Goal: Task Accomplishment & Management: Complete application form

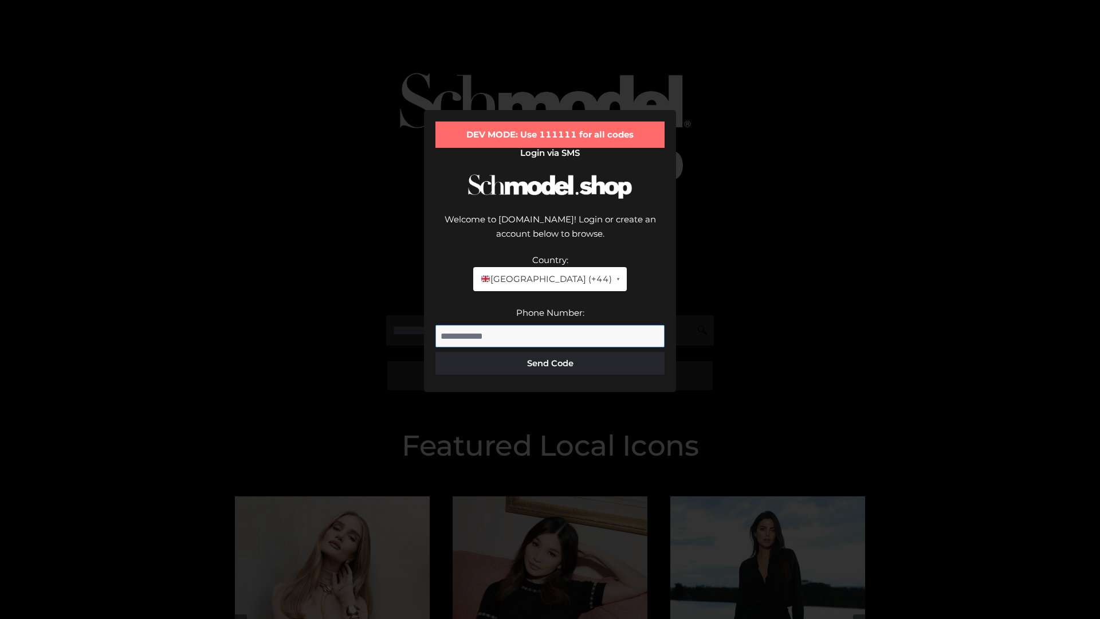
click at [550, 325] on input "Phone Number:" at bounding box center [550, 336] width 229 height 23
type input "**********"
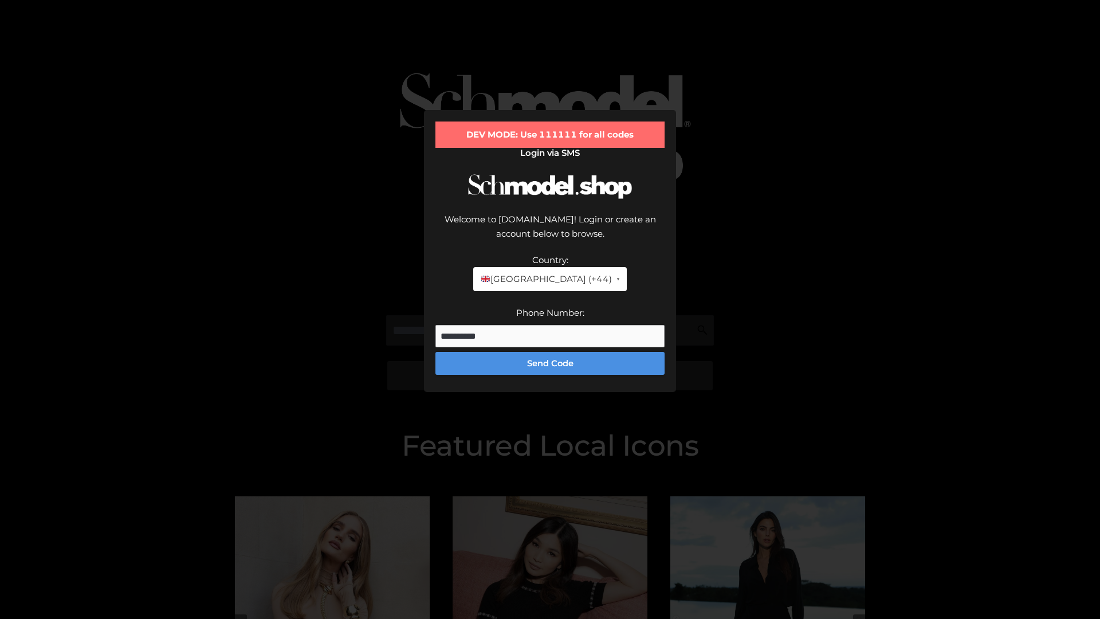
click at [550, 352] on button "Send Code" at bounding box center [550, 363] width 229 height 23
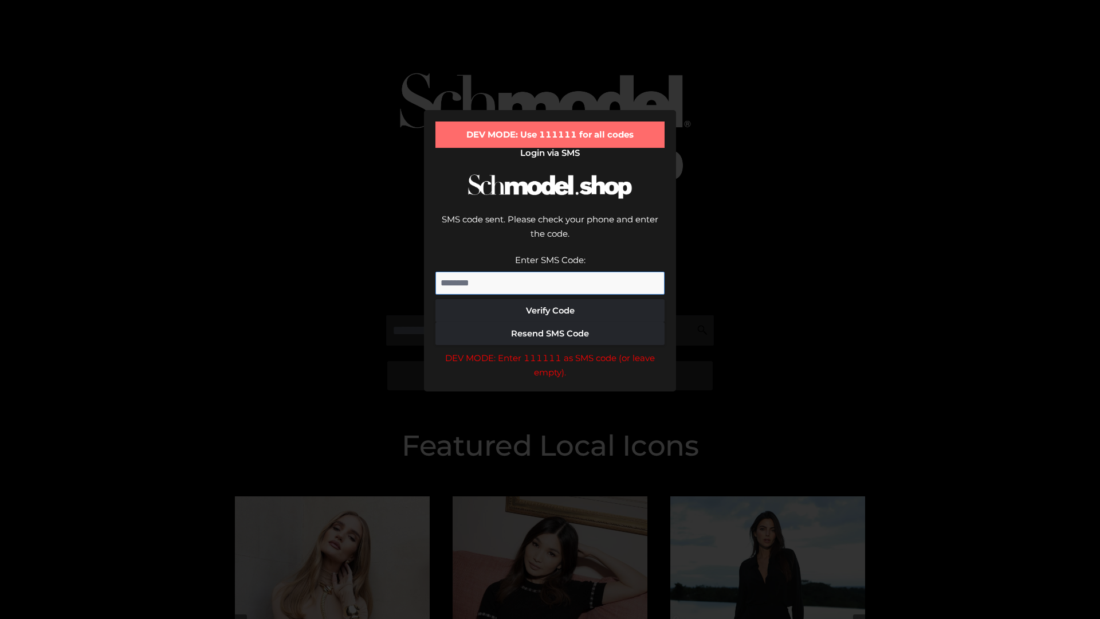
click at [550, 272] on input "Enter SMS Code:" at bounding box center [550, 283] width 229 height 23
type input "******"
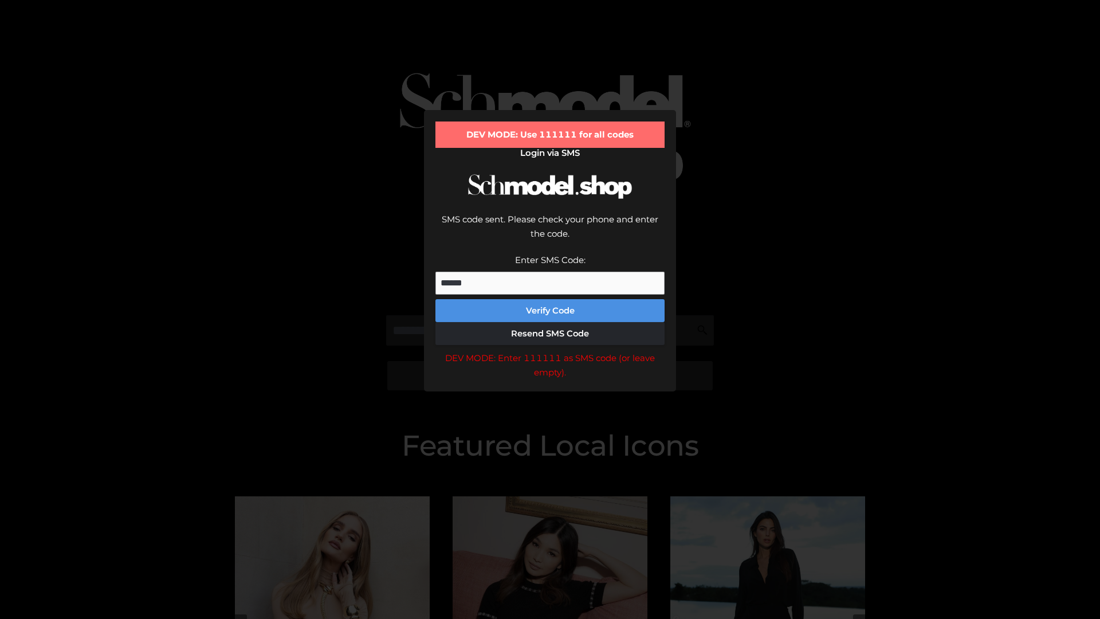
click at [550, 299] on button "Verify Code" at bounding box center [550, 310] width 229 height 23
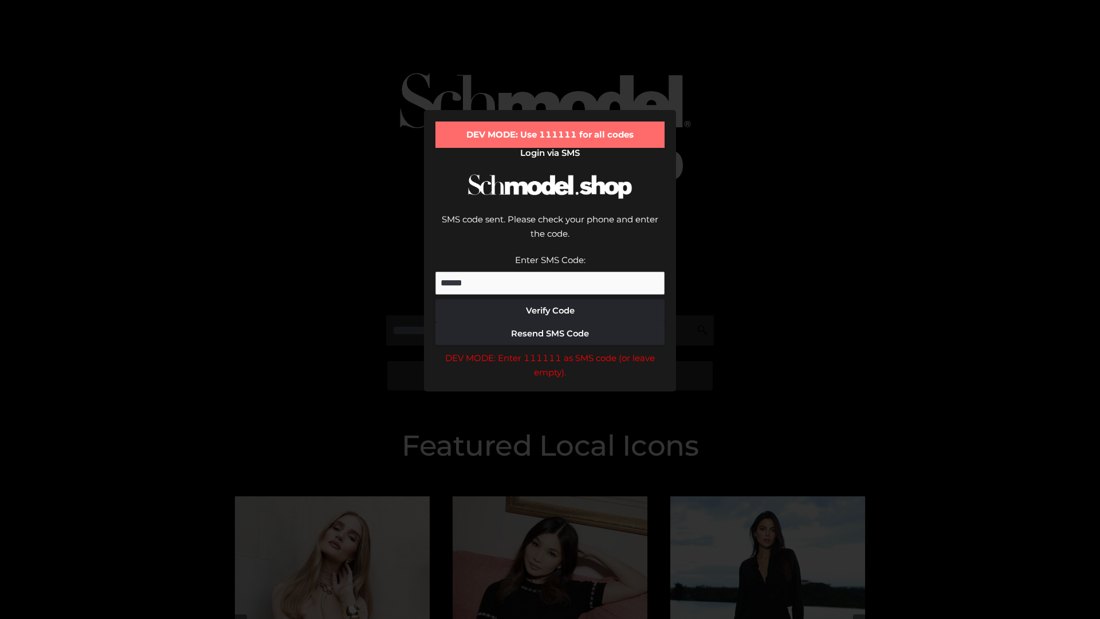
click at [550, 351] on div "DEV MODE: Enter 111111 as SMS code (or leave empty)." at bounding box center [550, 365] width 229 height 29
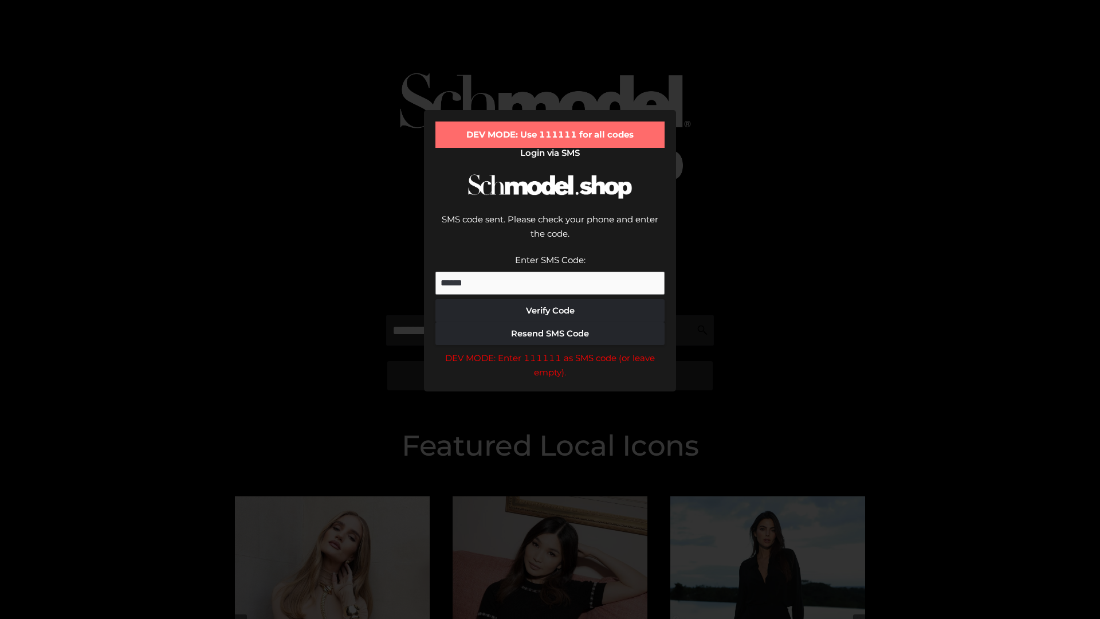
click at [550, 351] on div "DEV MODE: Enter 111111 as SMS code (or leave empty)." at bounding box center [550, 365] width 229 height 29
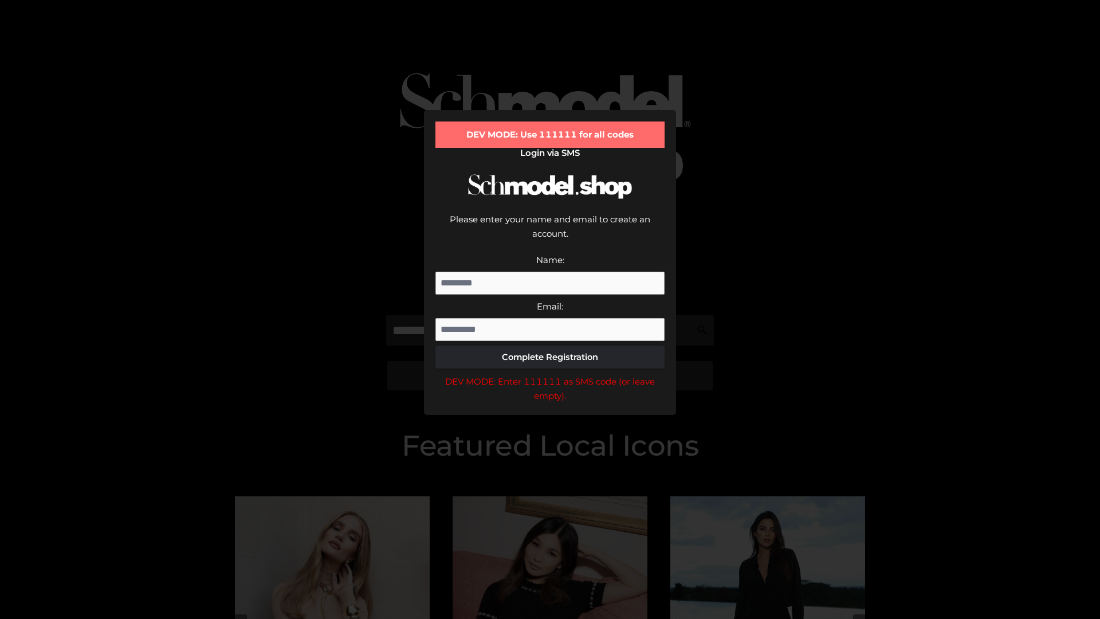
click at [550, 374] on div "DEV MODE: Enter 111111 as SMS code (or leave empty)." at bounding box center [550, 388] width 229 height 29
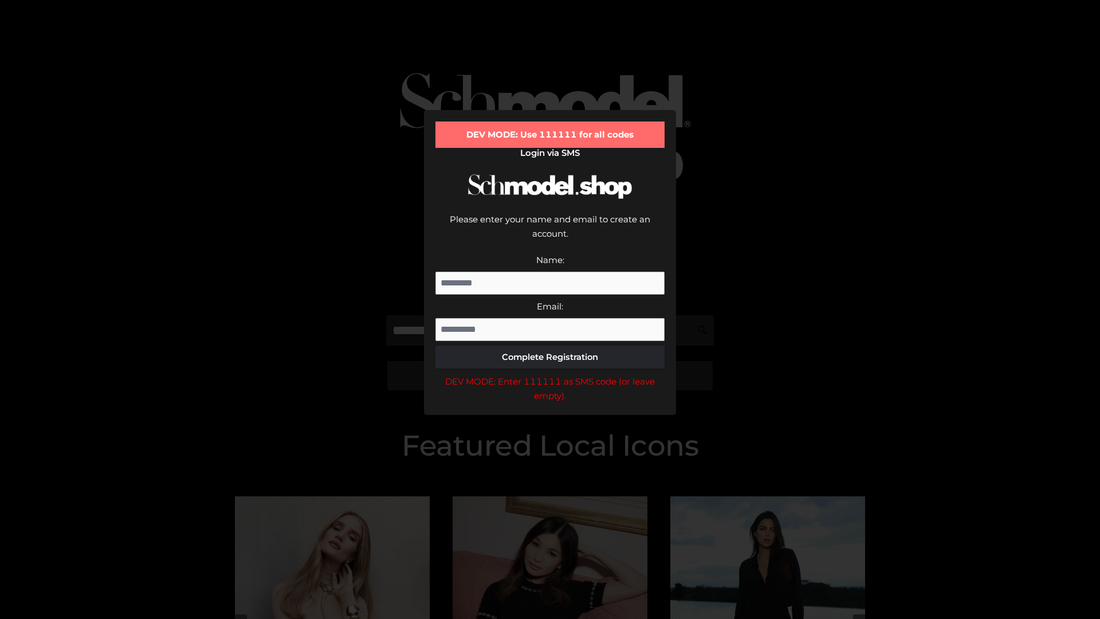
click at [550, 374] on div "DEV MODE: Enter 111111 as SMS code (or leave empty)." at bounding box center [550, 388] width 229 height 29
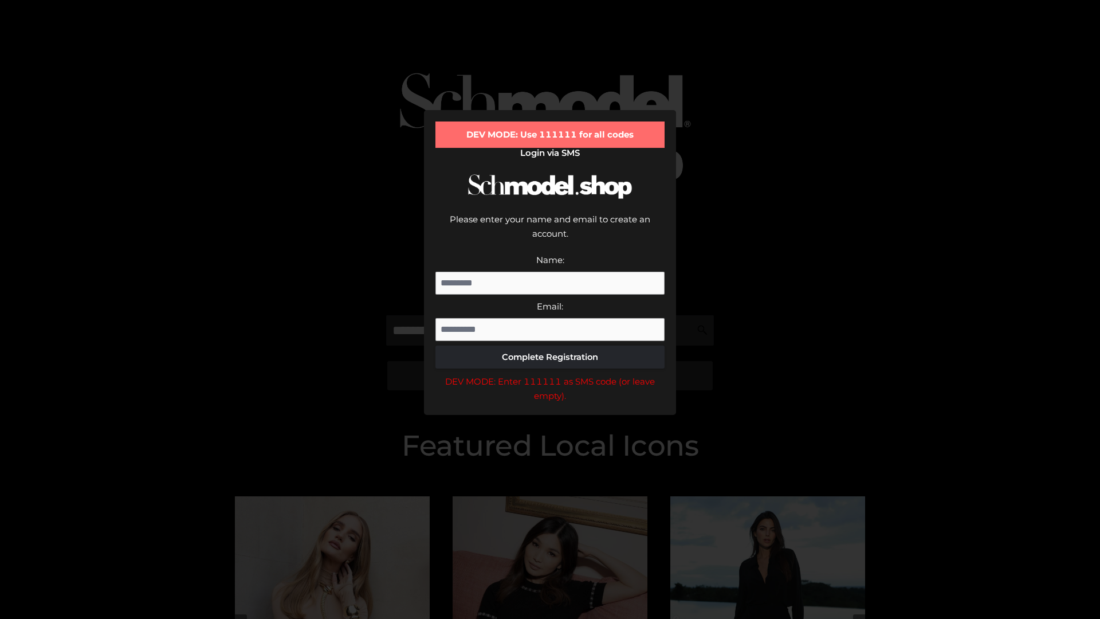
click at [550, 374] on div "DEV MODE: Enter 111111 as SMS code (or leave empty)." at bounding box center [550, 388] width 229 height 29
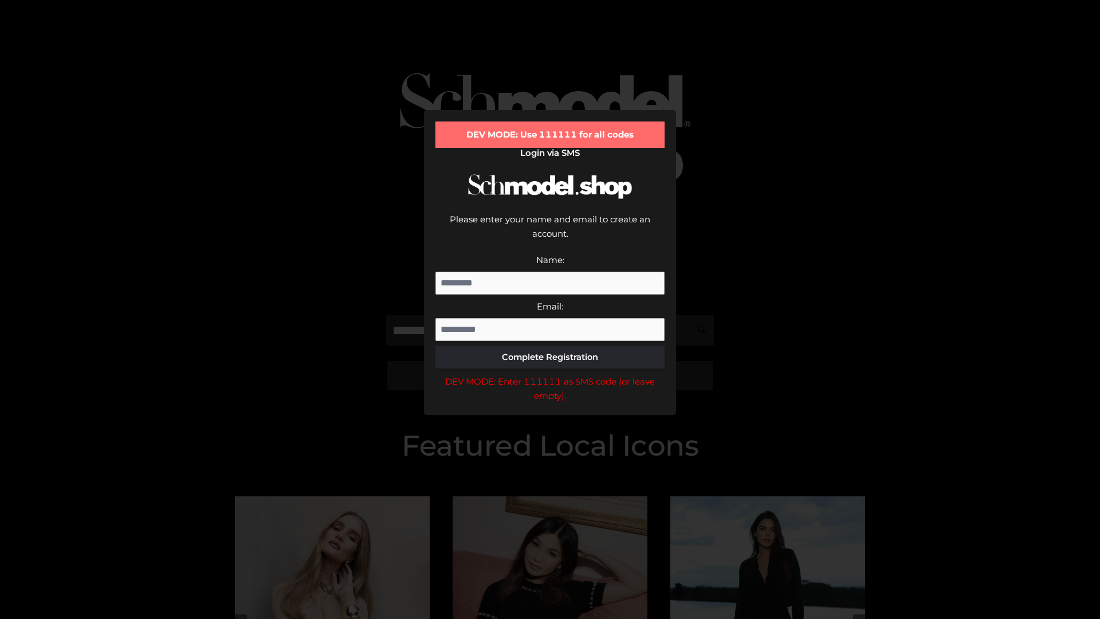
click at [550, 374] on div "DEV MODE: Enter 111111 as SMS code (or leave empty)." at bounding box center [550, 388] width 229 height 29
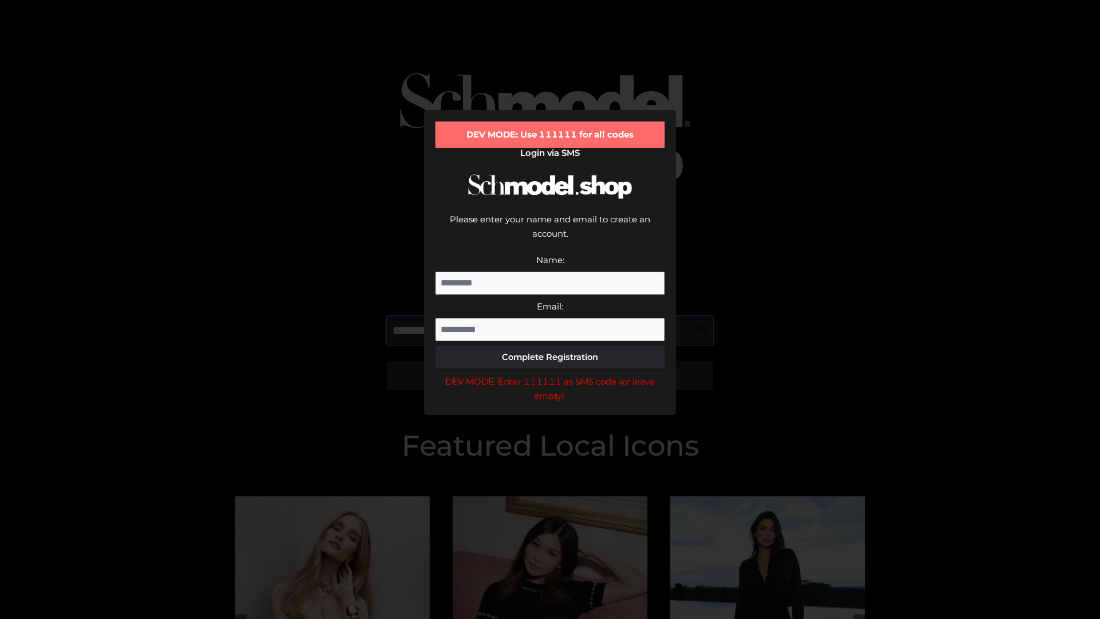
scroll to position [0, 59]
click at [550, 374] on div "DEV MODE: Enter 111111 as SMS code (or leave empty)." at bounding box center [550, 388] width 229 height 29
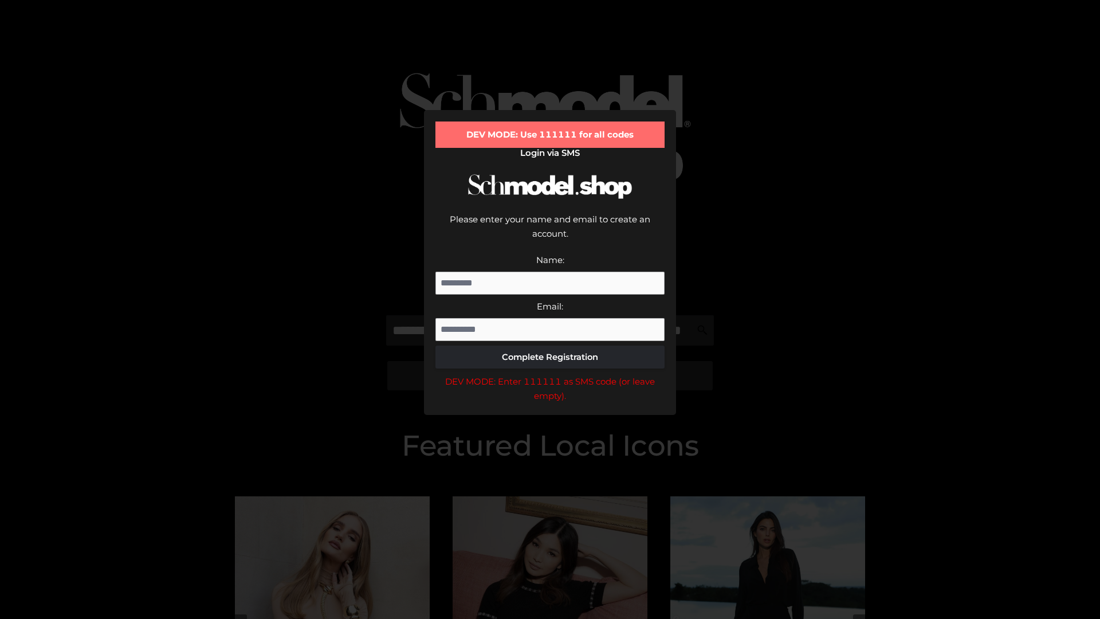
click at [550, 374] on div "DEV MODE: Enter 111111 as SMS code (or leave empty)." at bounding box center [550, 388] width 229 height 29
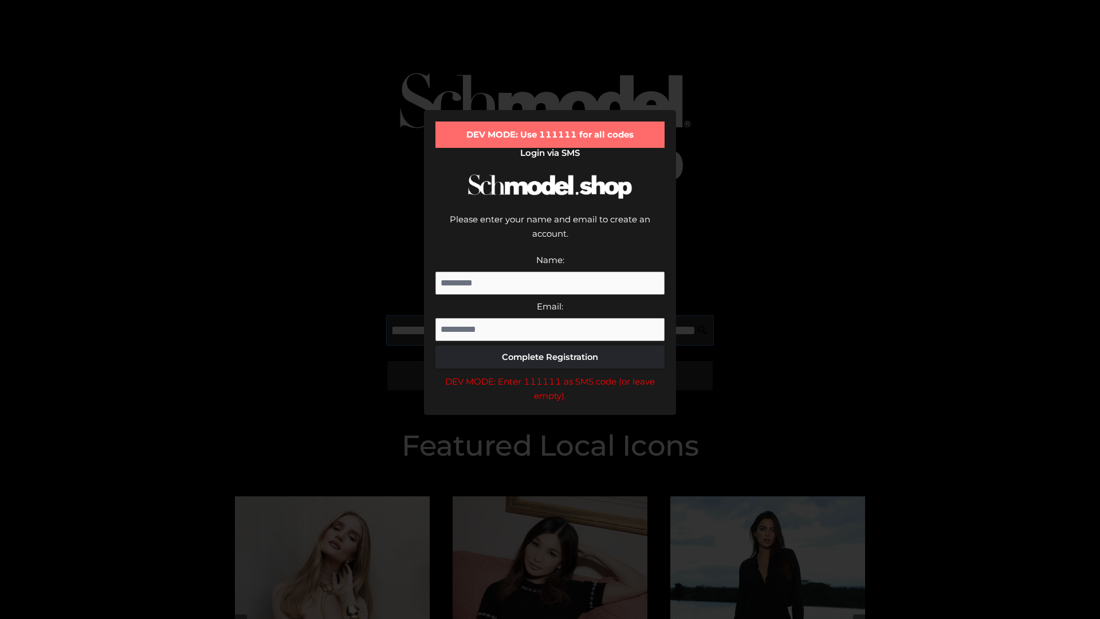
scroll to position [0, 125]
click at [550, 374] on div "DEV MODE: Enter 111111 as SMS code (or leave empty)." at bounding box center [550, 388] width 229 height 29
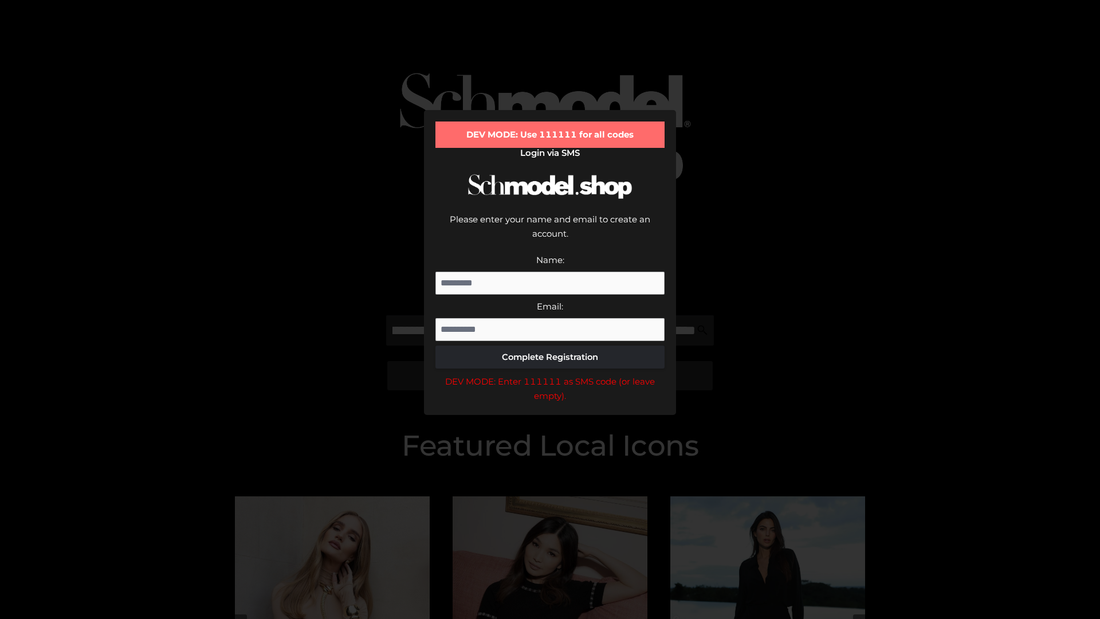
click at [550, 374] on div "DEV MODE: Enter 111111 as SMS code (or leave empty)." at bounding box center [550, 388] width 229 height 29
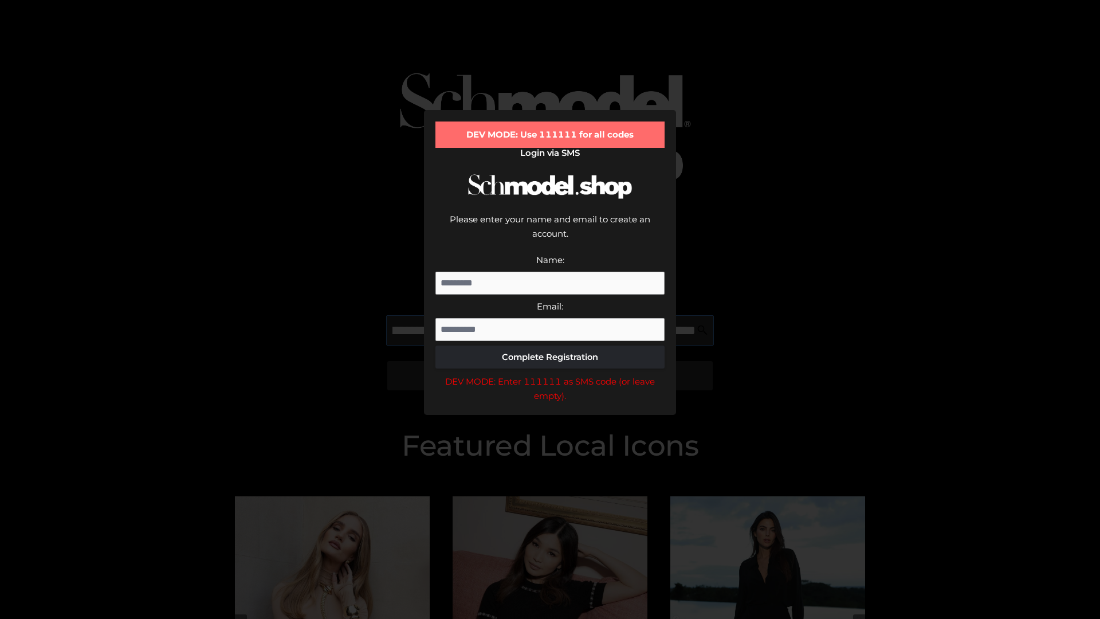
scroll to position [0, 194]
click at [550, 374] on div "DEV MODE: Enter 111111 as SMS code (or leave empty)." at bounding box center [550, 388] width 229 height 29
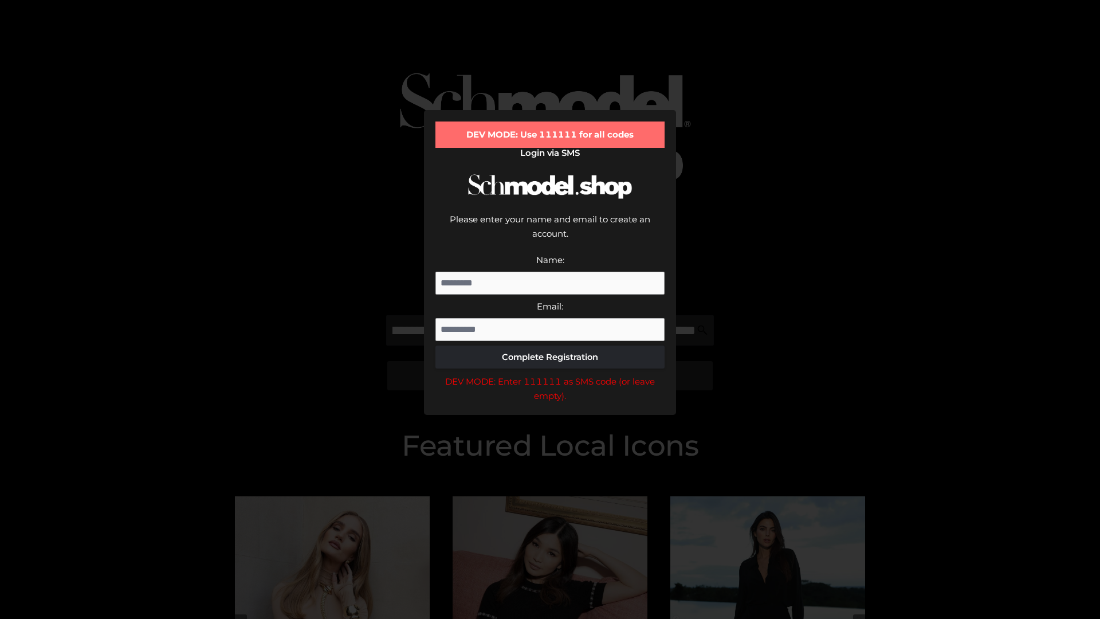
click at [550, 374] on div "DEV MODE: Enter 111111 as SMS code (or leave empty)." at bounding box center [550, 388] width 229 height 29
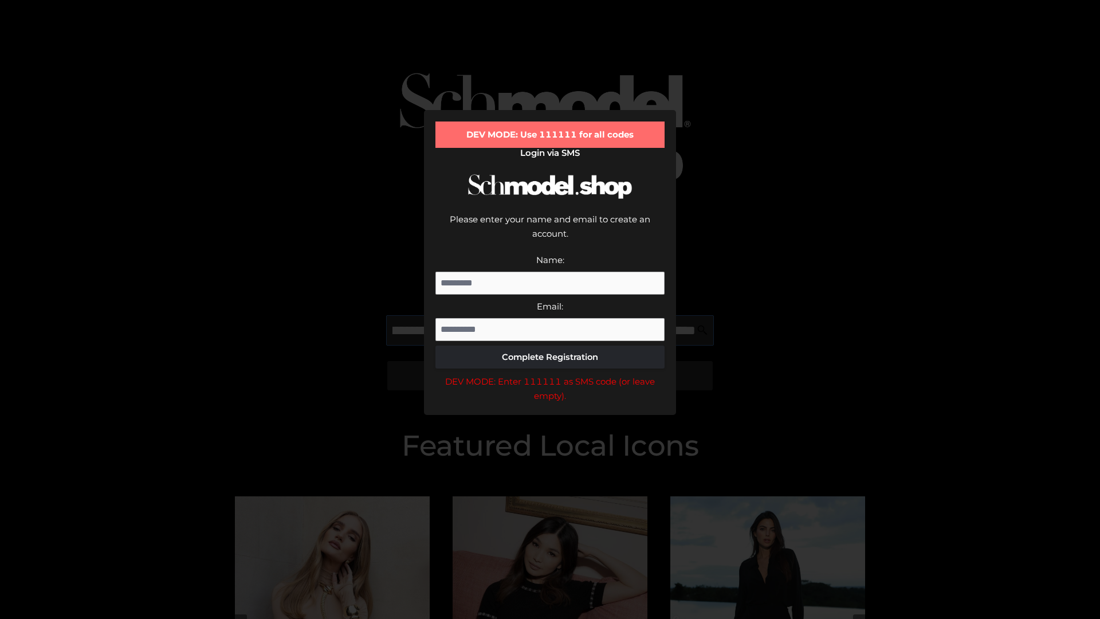
scroll to position [0, 266]
click at [550, 374] on div "DEV MODE: Enter 111111 as SMS code (or leave empty)." at bounding box center [550, 388] width 229 height 29
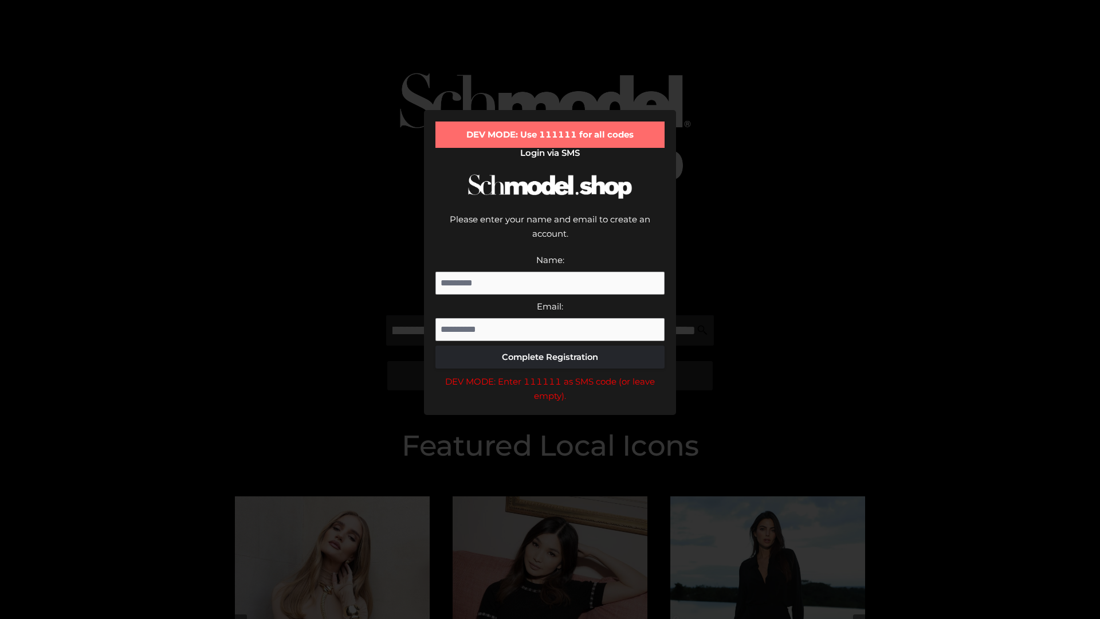
click at [550, 374] on div "DEV MODE: Enter 111111 as SMS code (or leave empty)." at bounding box center [550, 388] width 229 height 29
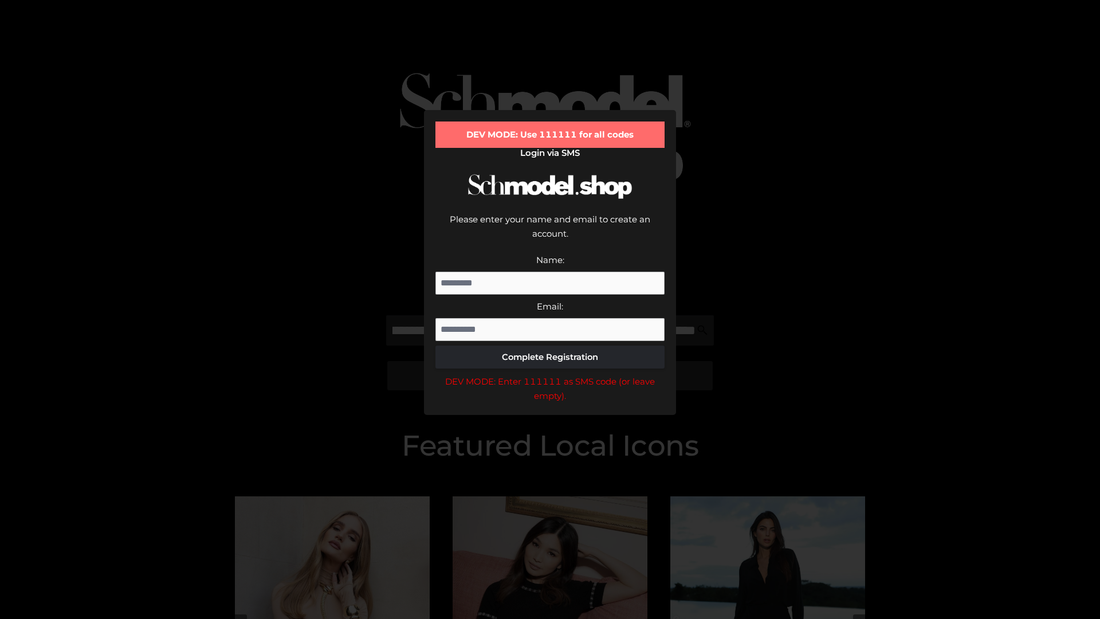
scroll to position [0, 0]
type input "**********"
